Goal: Find specific page/section: Find specific page/section

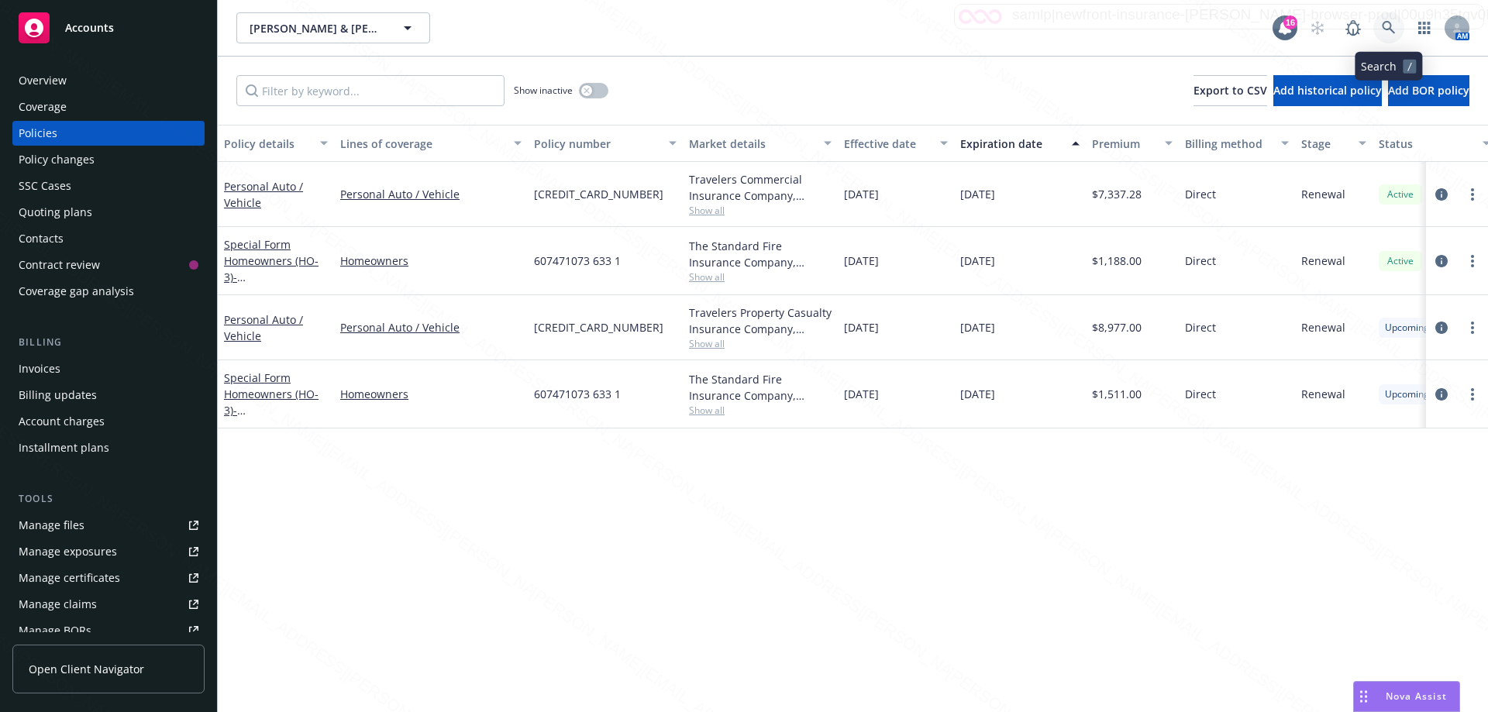
click at [1390, 34] on icon at bounding box center [1389, 28] width 14 height 14
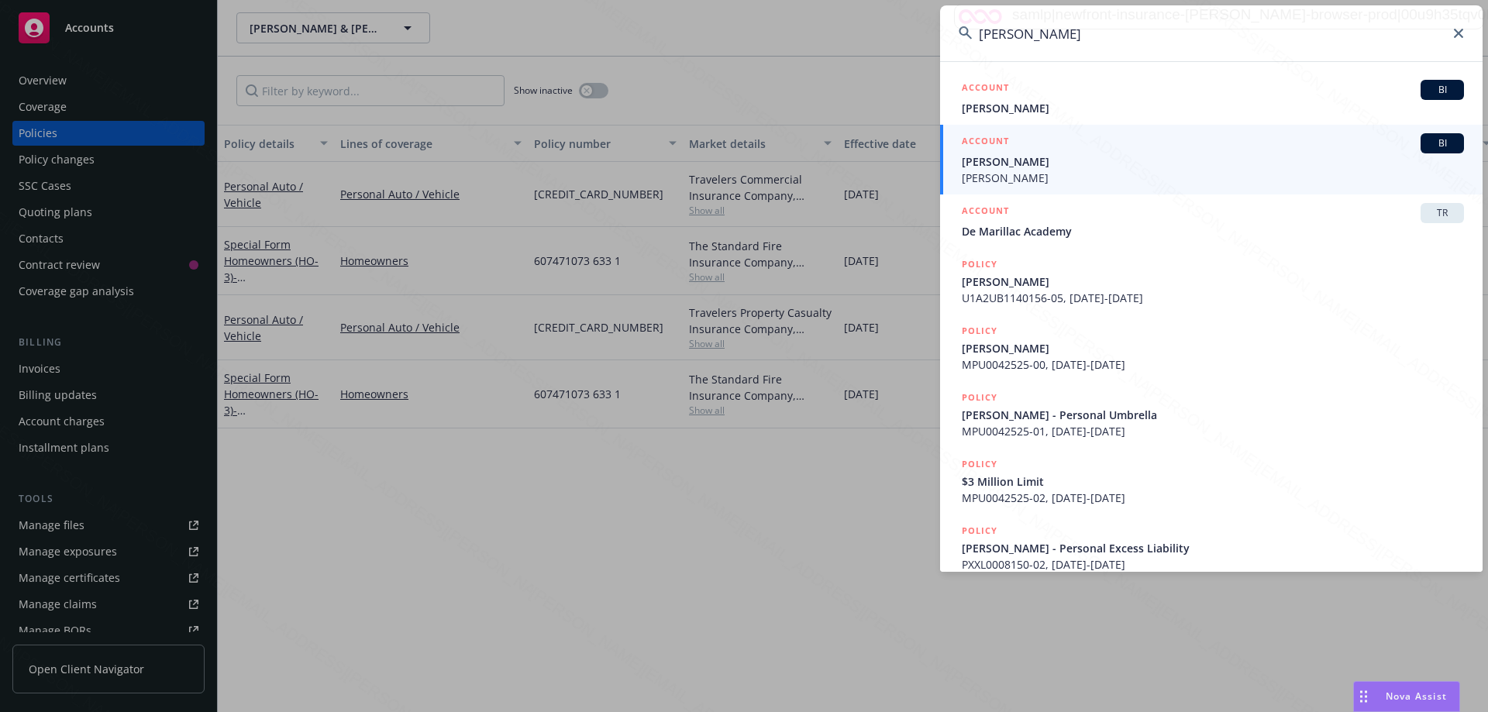
type input "[PERSON_NAME]"
click at [1049, 170] on span "[PERSON_NAME]" at bounding box center [1213, 178] width 502 height 16
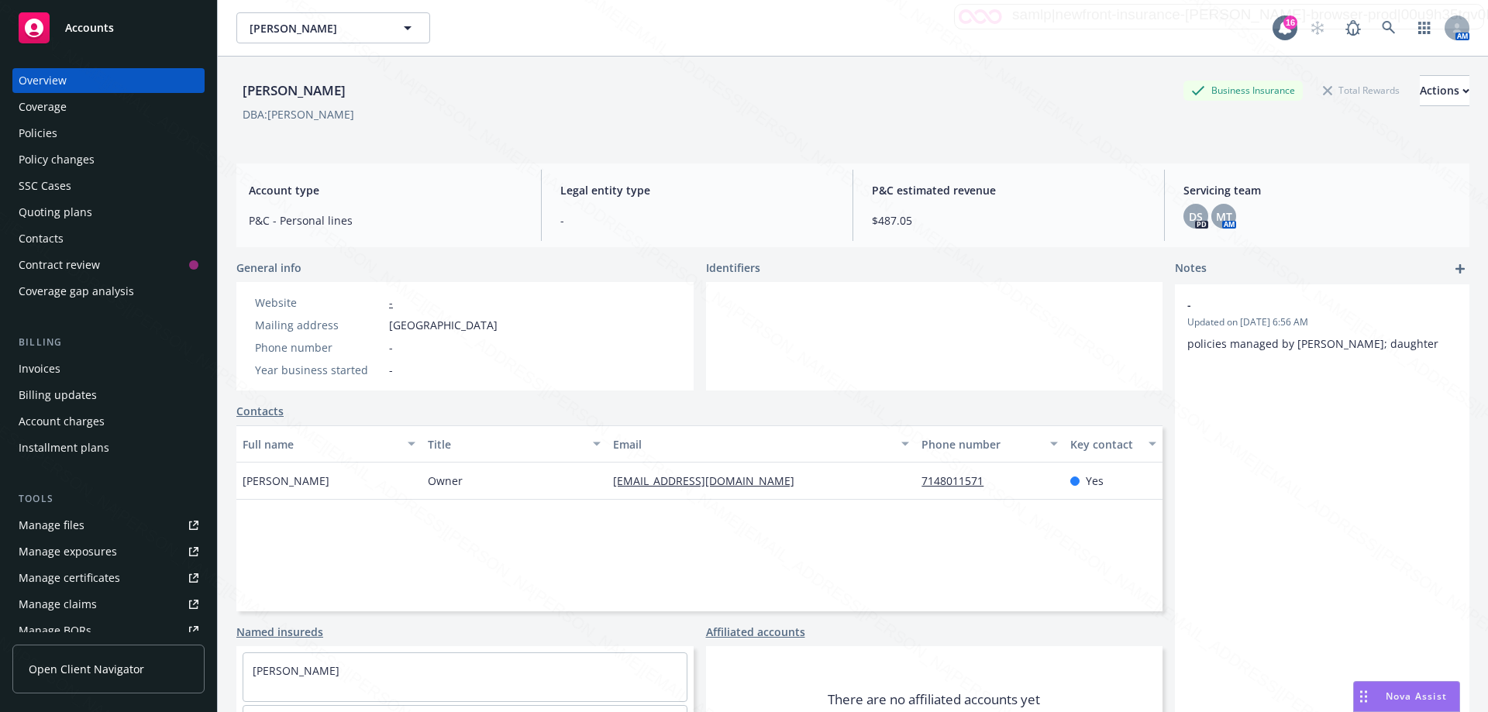
click at [52, 133] on div "Policies" at bounding box center [38, 133] width 39 height 25
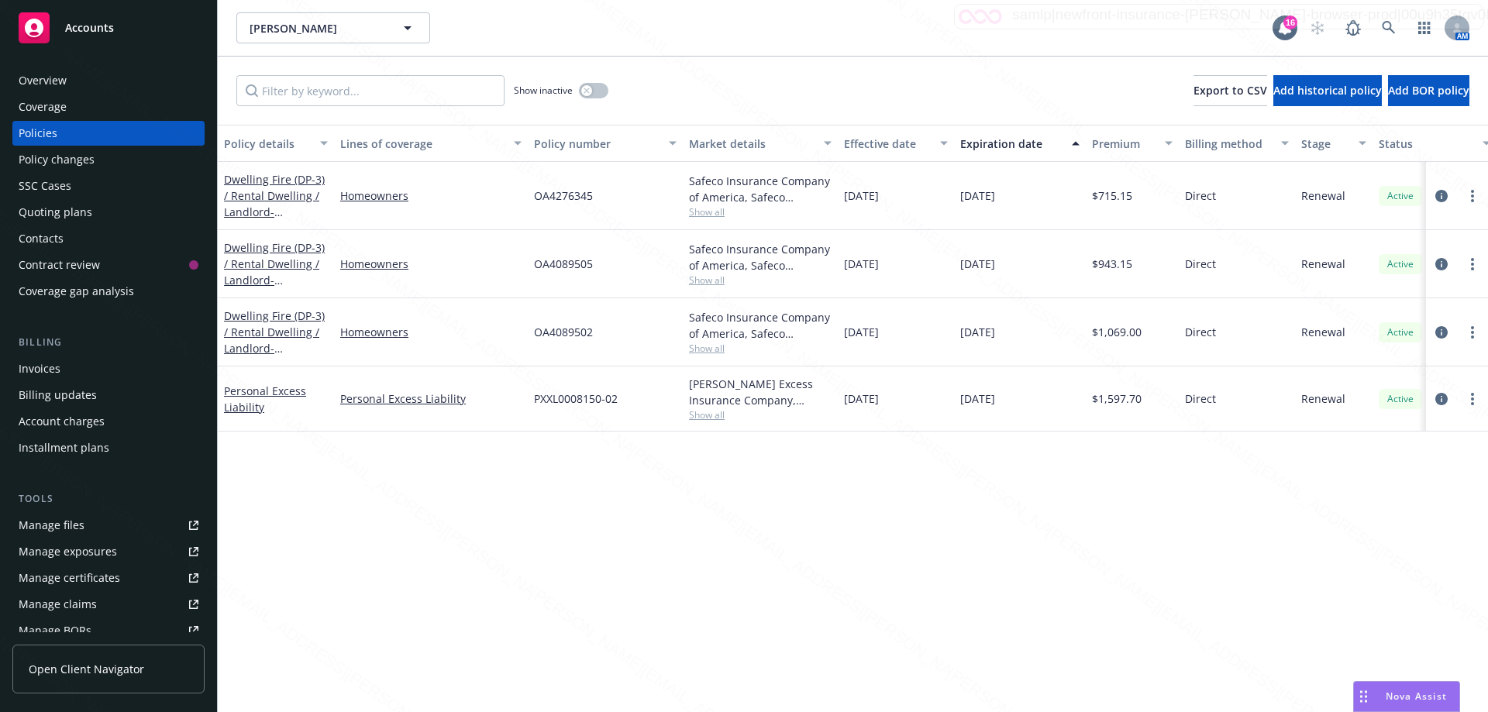
click at [84, 264] on div "Contract review" at bounding box center [59, 265] width 81 height 25
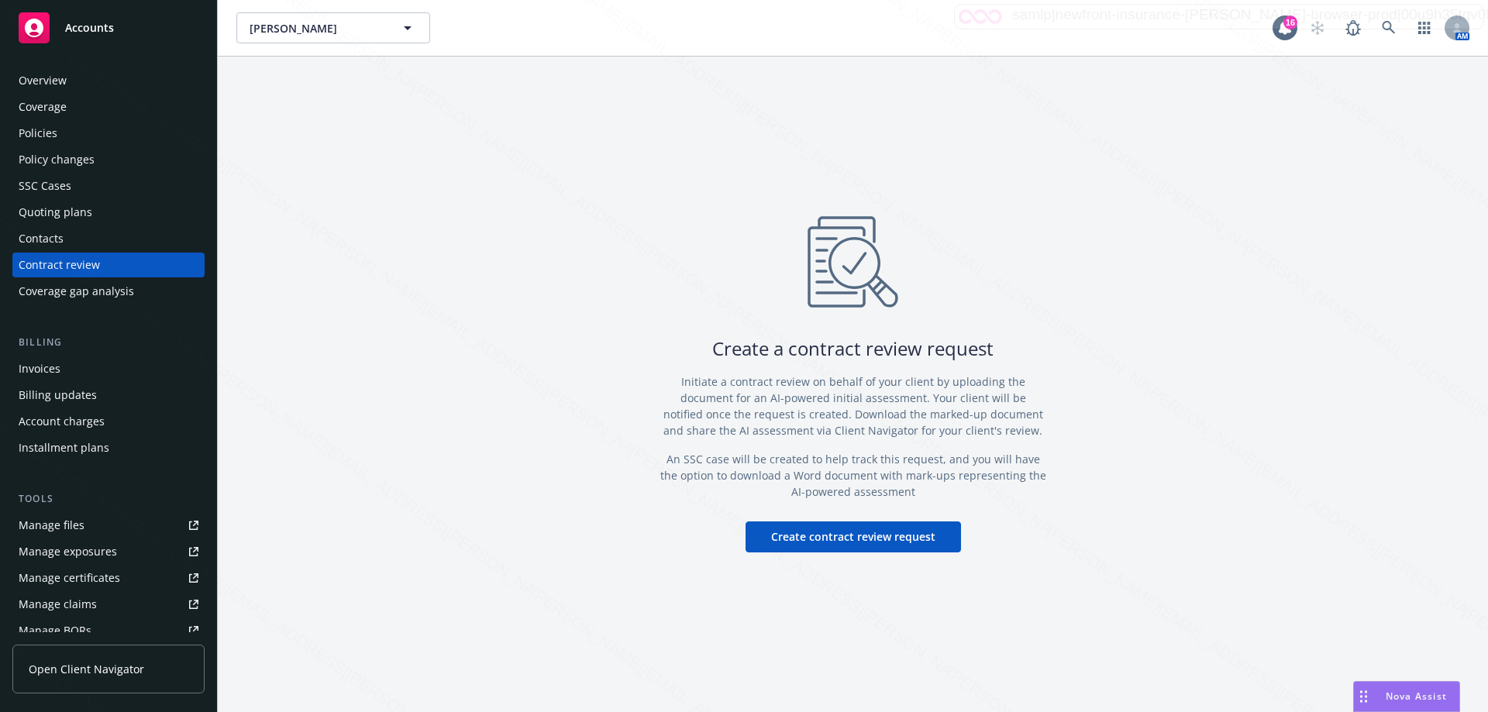
click at [40, 126] on div "Policies" at bounding box center [38, 133] width 39 height 25
